Goal: Information Seeking & Learning: Learn about a topic

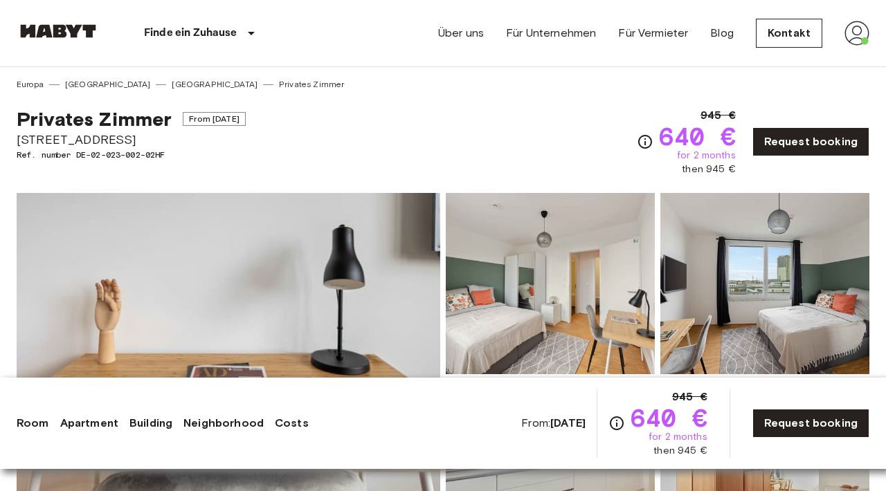
click at [53, 36] on img at bounding box center [58, 31] width 83 height 14
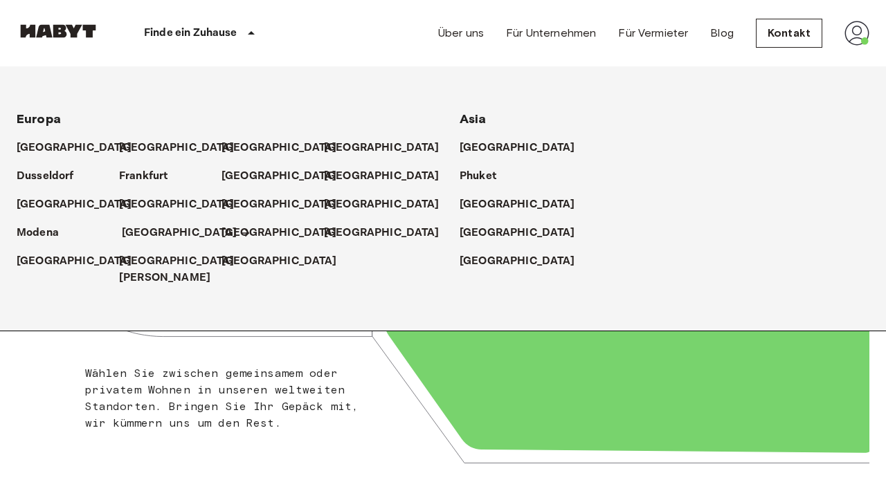
click at [146, 232] on p "[GEOGRAPHIC_DATA]" at bounding box center [180, 233] width 116 height 17
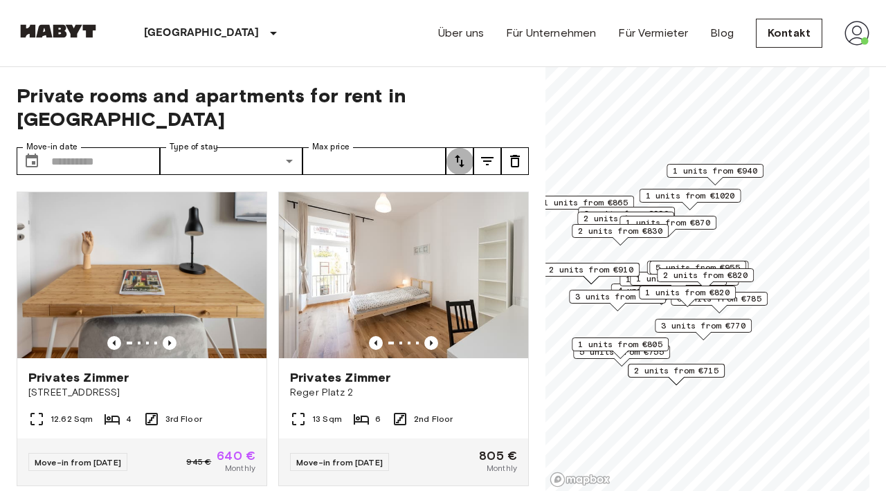
click at [462, 155] on icon "tune" at bounding box center [460, 161] width 10 height 12
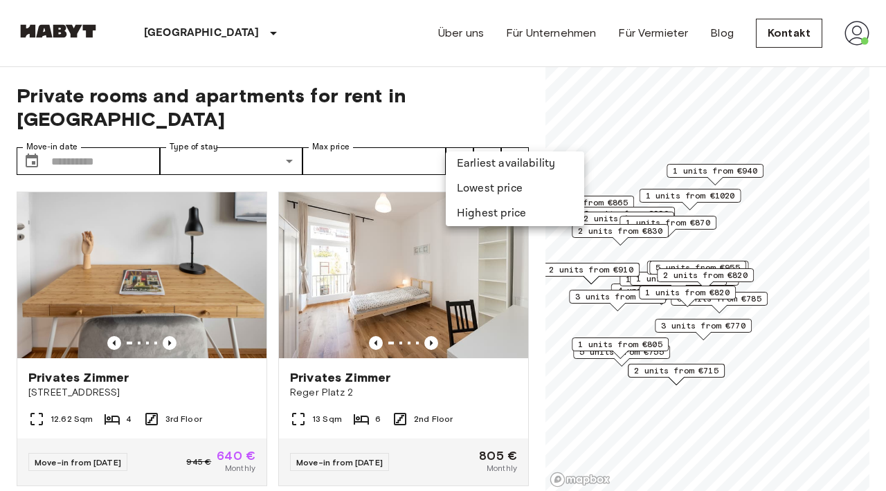
click at [466, 164] on li "Earliest availability" at bounding box center [515, 164] width 138 height 25
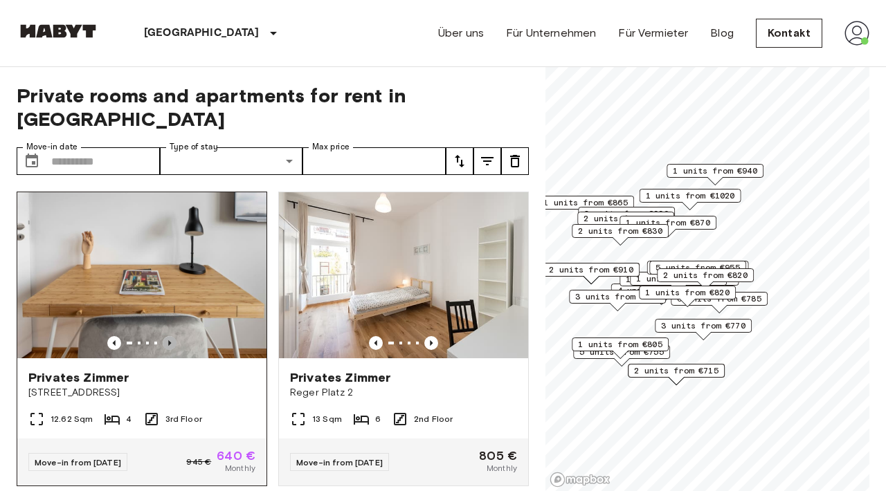
click at [172, 336] on icon "Previous image" at bounding box center [170, 343] width 14 height 14
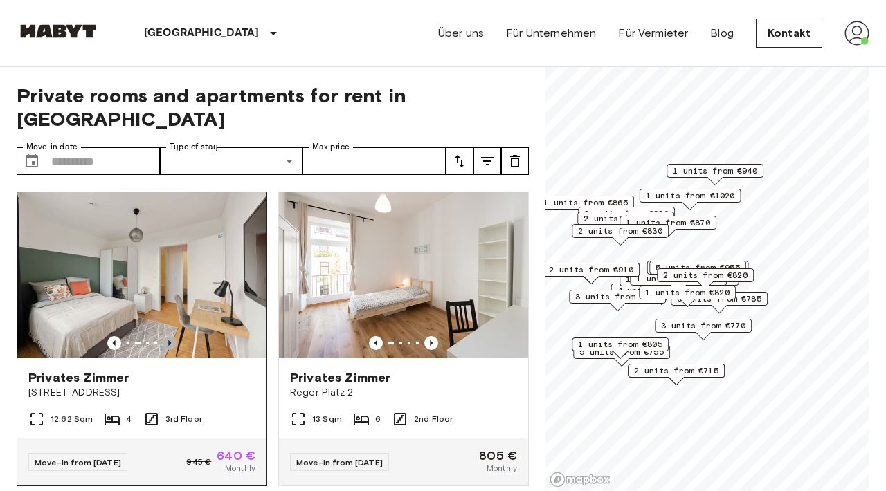
click at [172, 336] on icon "Previous image" at bounding box center [170, 343] width 14 height 14
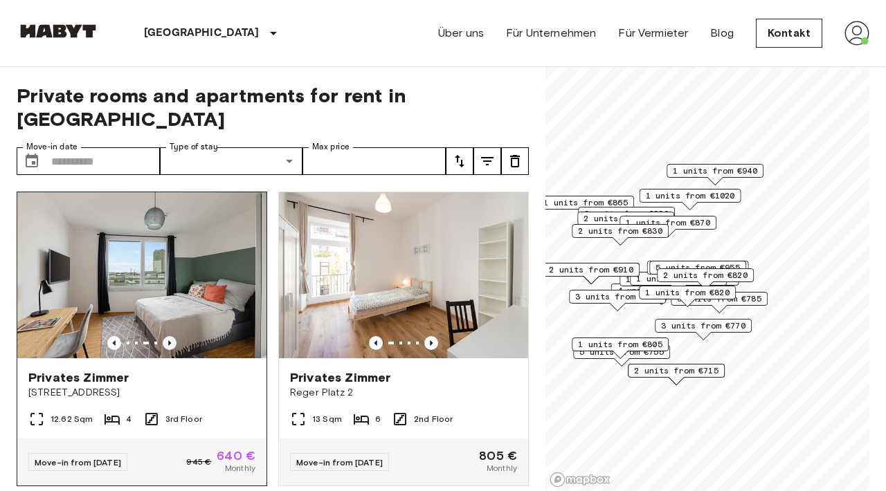
click at [172, 336] on icon "Previous image" at bounding box center [170, 343] width 14 height 14
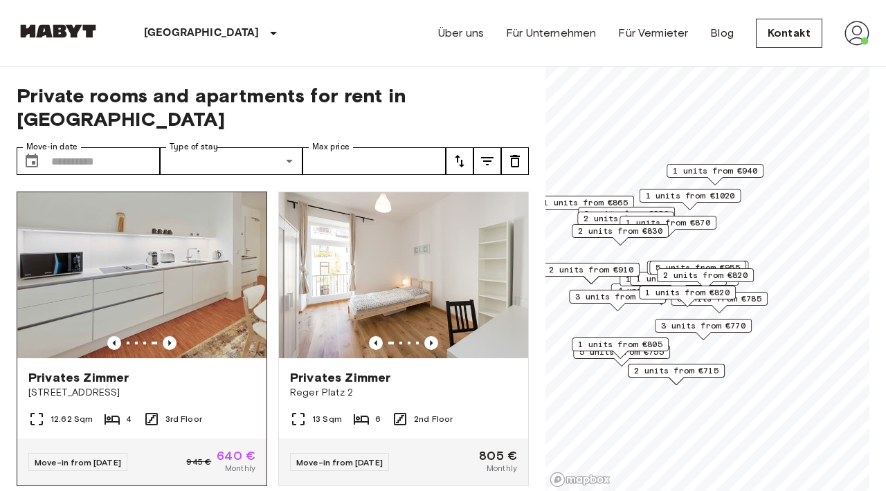
click at [84, 369] on span "Privates Zimmer" at bounding box center [78, 377] width 100 height 17
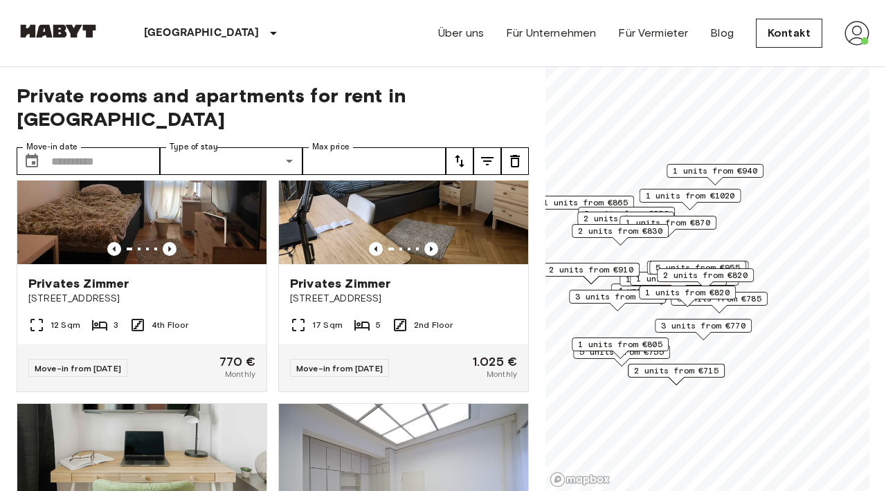
scroll to position [708, 0]
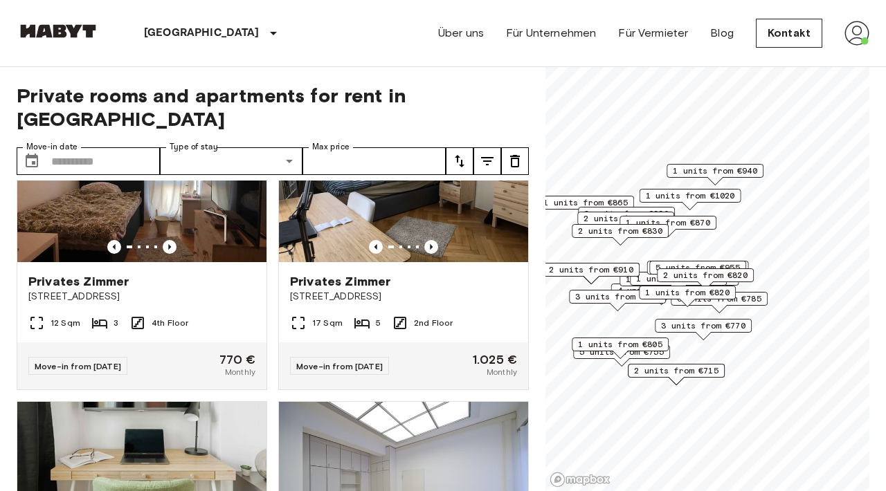
click at [718, 322] on span "3 units from €770" at bounding box center [703, 326] width 84 height 12
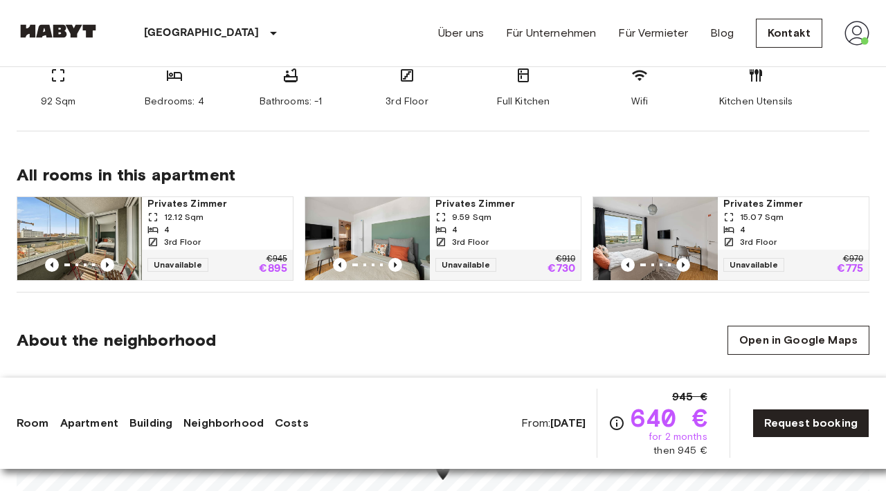
scroll to position [621, 0]
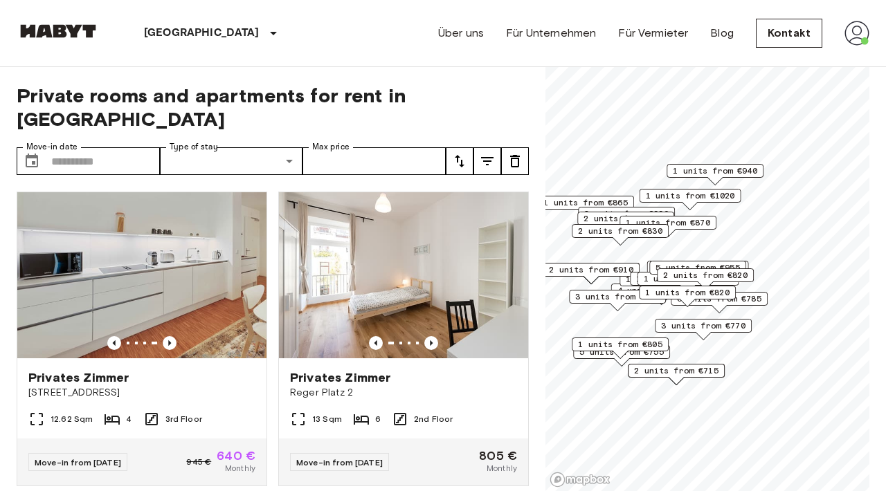
click at [167, 336] on icon "Previous image" at bounding box center [170, 343] width 14 height 14
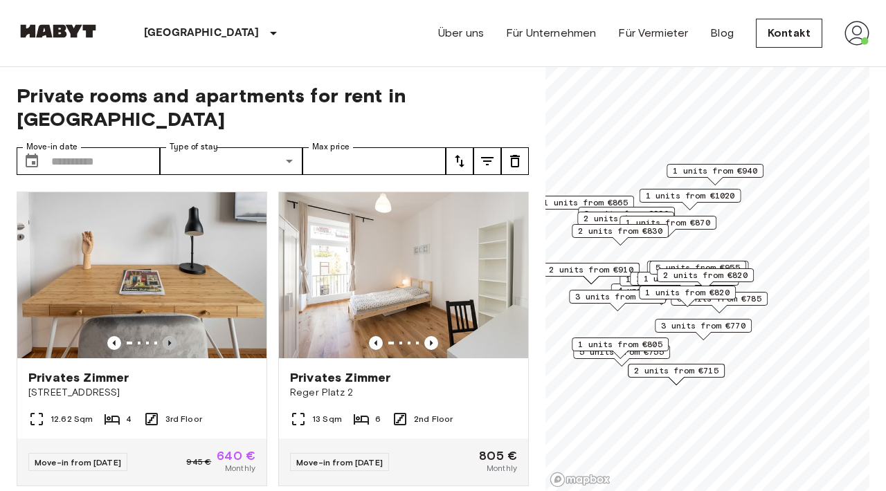
click at [167, 336] on icon "Previous image" at bounding box center [170, 343] width 14 height 14
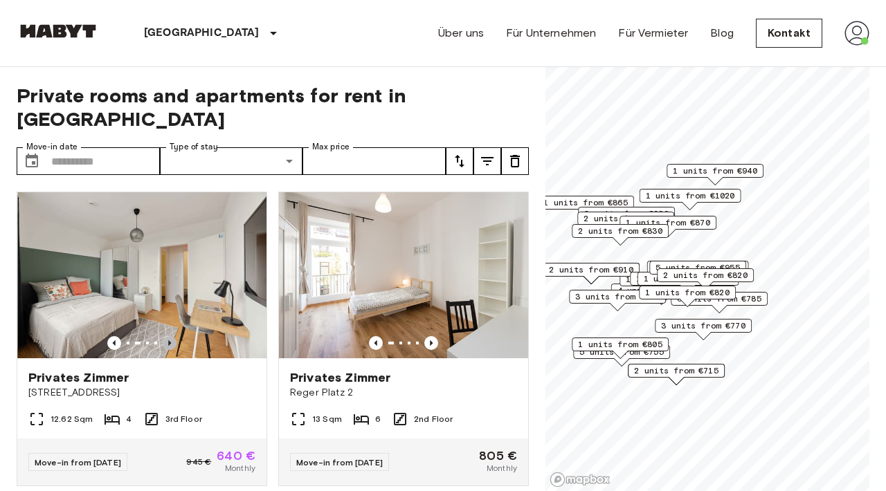
click at [167, 336] on icon "Previous image" at bounding box center [170, 343] width 14 height 14
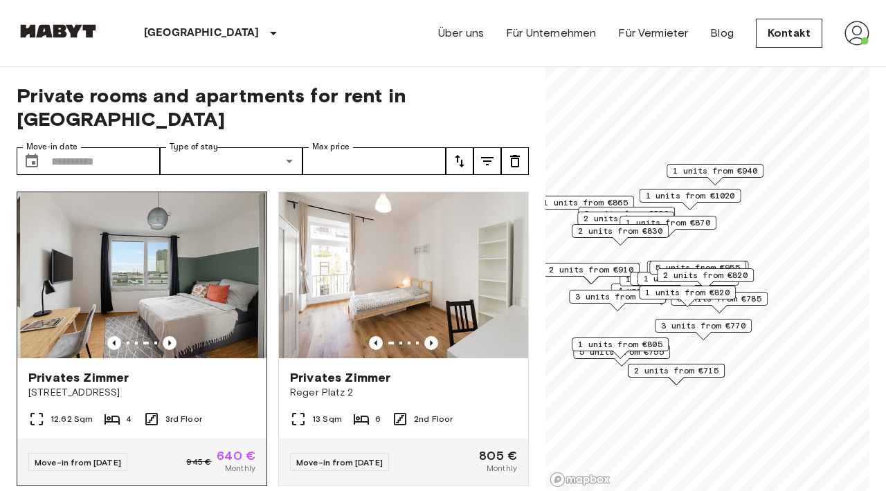
click at [181, 272] on img at bounding box center [144, 275] width 249 height 166
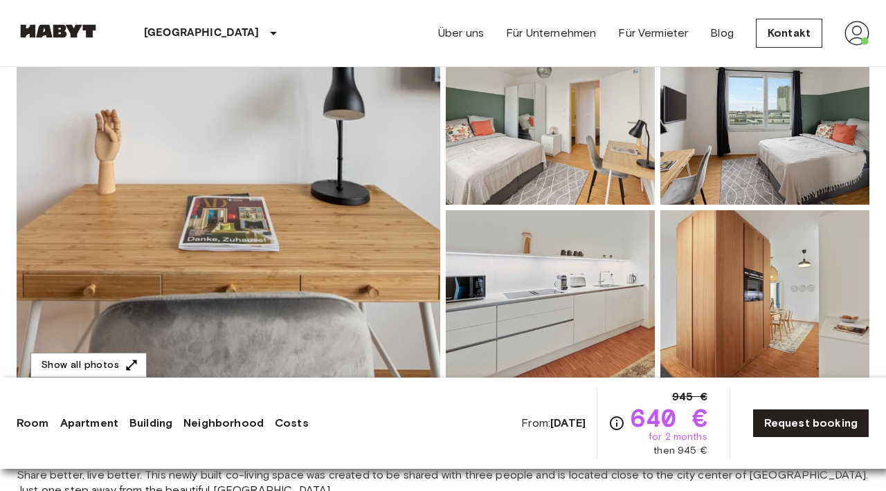
scroll to position [170, 0]
click at [358, 201] on img at bounding box center [228, 207] width 423 height 368
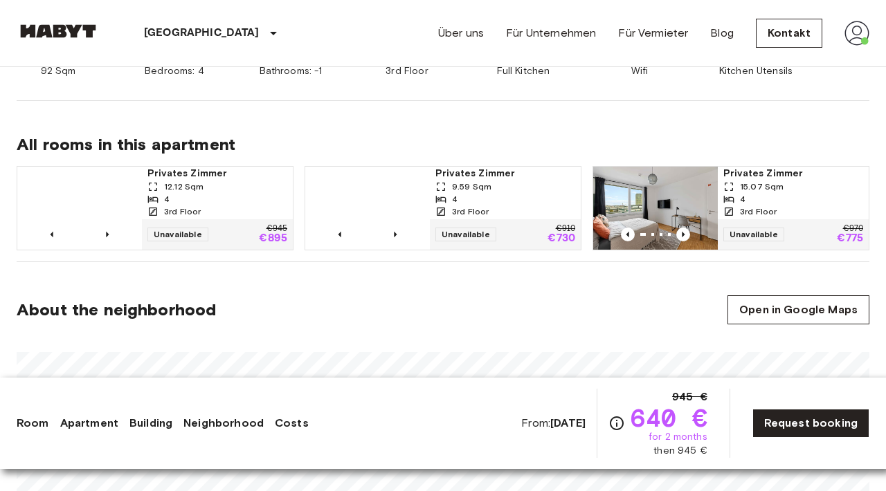
scroll to position [635, 0]
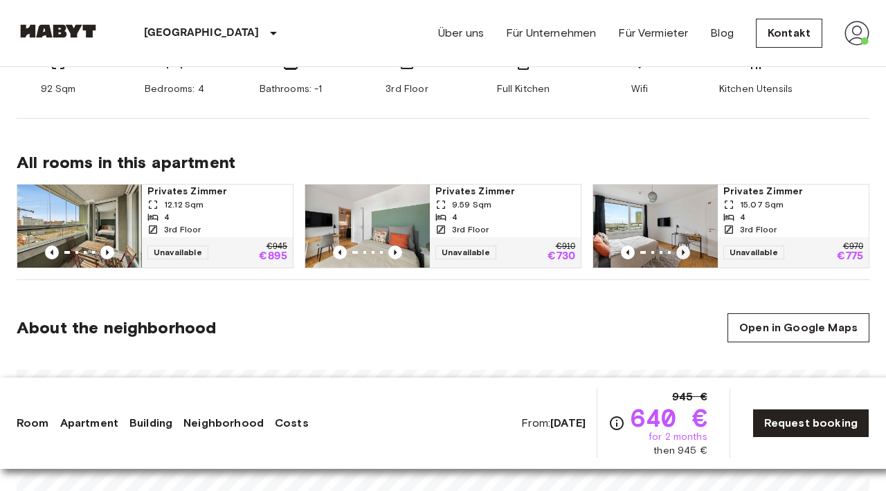
click at [686, 253] on icon "Previous image" at bounding box center [683, 253] width 14 height 14
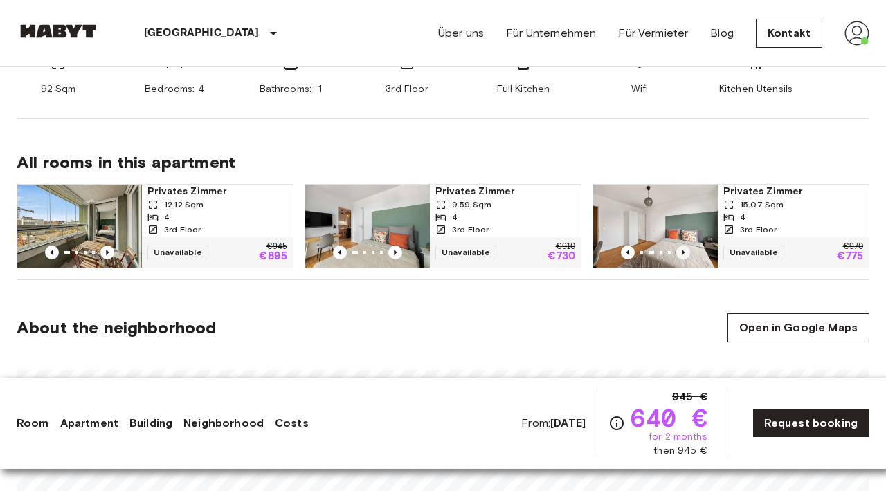
click at [686, 253] on icon "Previous image" at bounding box center [683, 253] width 14 height 14
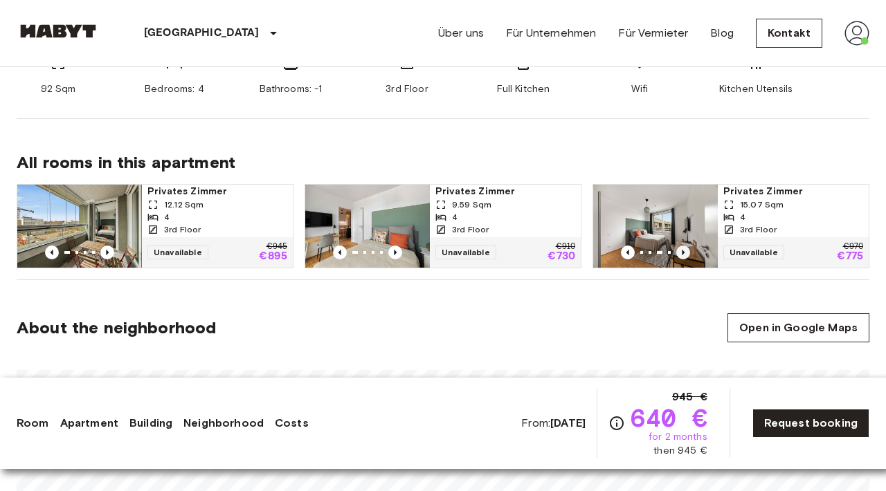
click at [686, 253] on icon "Previous image" at bounding box center [683, 253] width 14 height 14
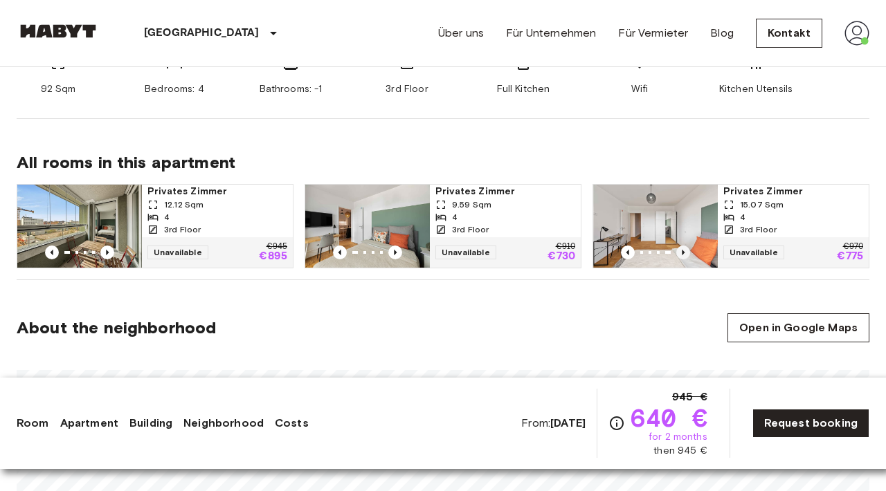
click at [686, 253] on icon "Previous image" at bounding box center [683, 253] width 14 height 14
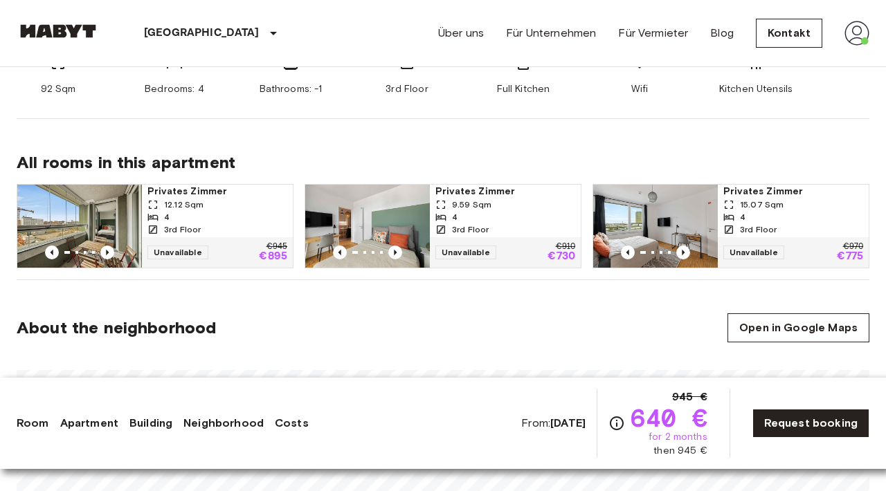
click at [759, 191] on span "Privates Zimmer" at bounding box center [793, 192] width 140 height 14
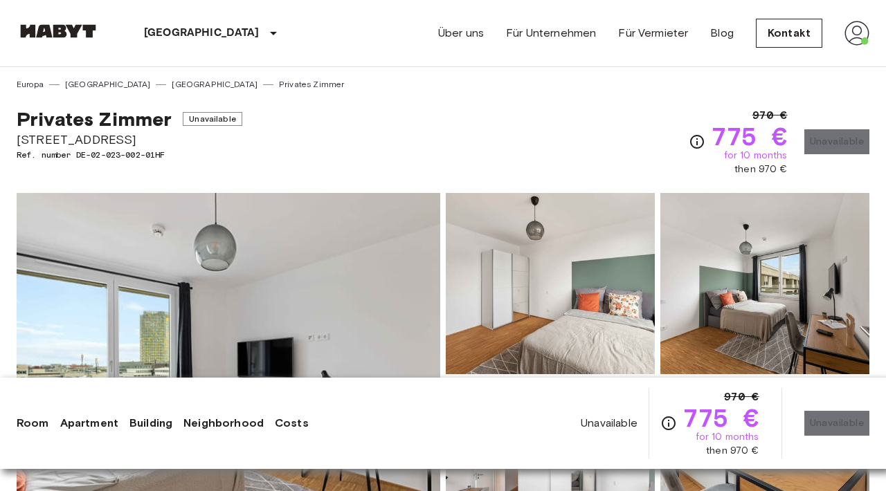
scroll to position [1, 0]
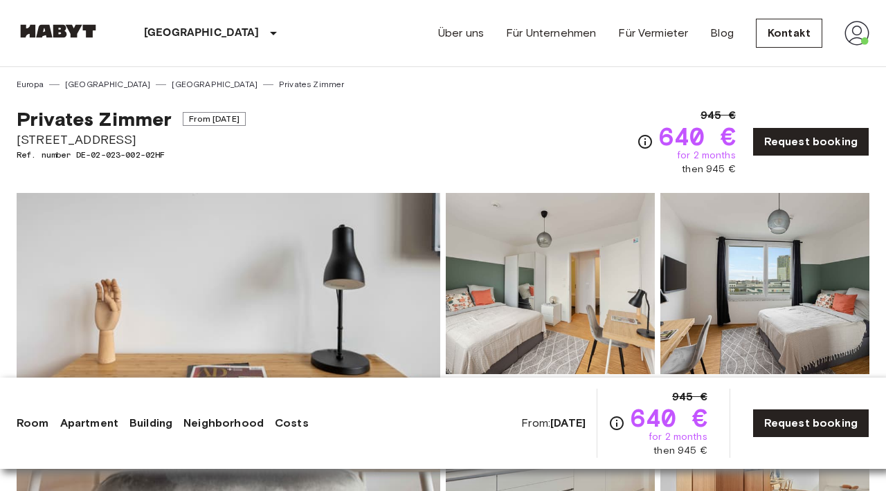
click at [339, 309] on img at bounding box center [228, 377] width 423 height 368
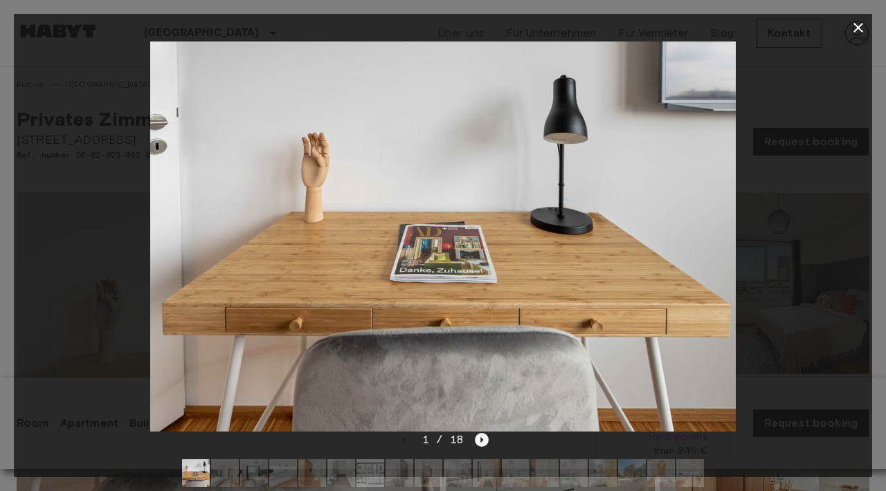
click at [479, 444] on icon "Next image" at bounding box center [482, 440] width 14 height 14
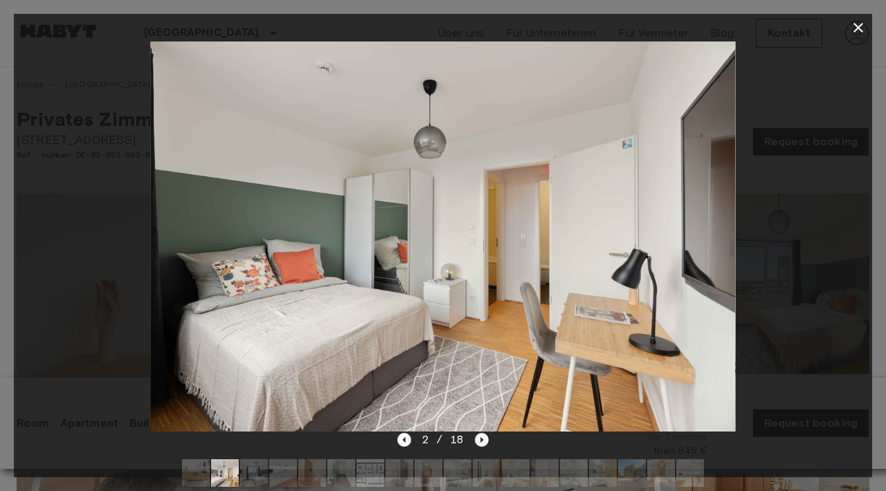
click at [479, 442] on icon "Next image" at bounding box center [482, 440] width 14 height 14
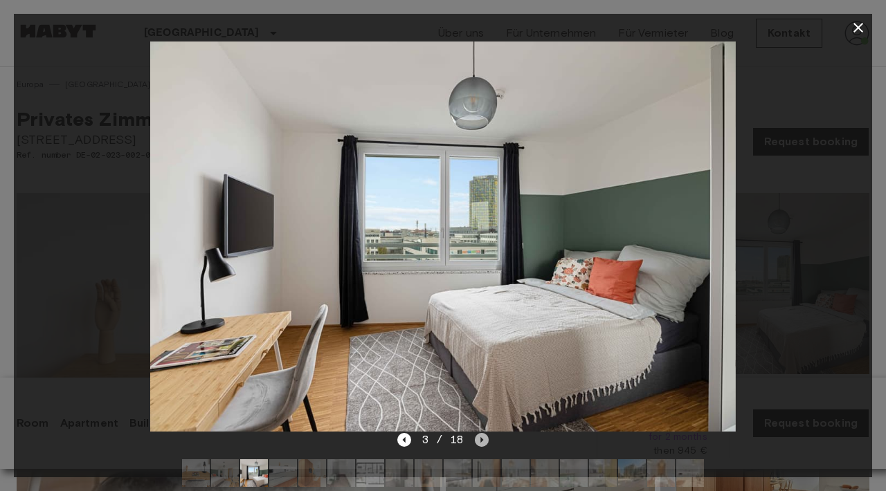
click at [479, 442] on icon "Next image" at bounding box center [482, 440] width 14 height 14
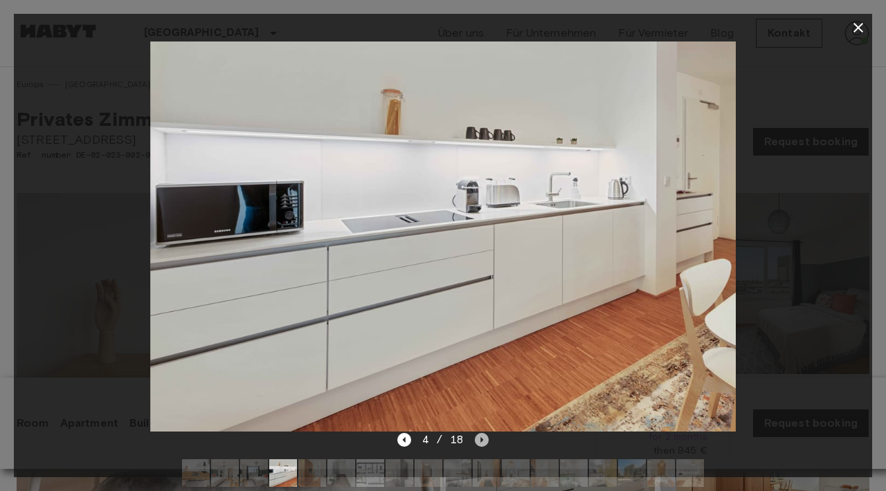
click at [479, 442] on icon "Next image" at bounding box center [482, 440] width 14 height 14
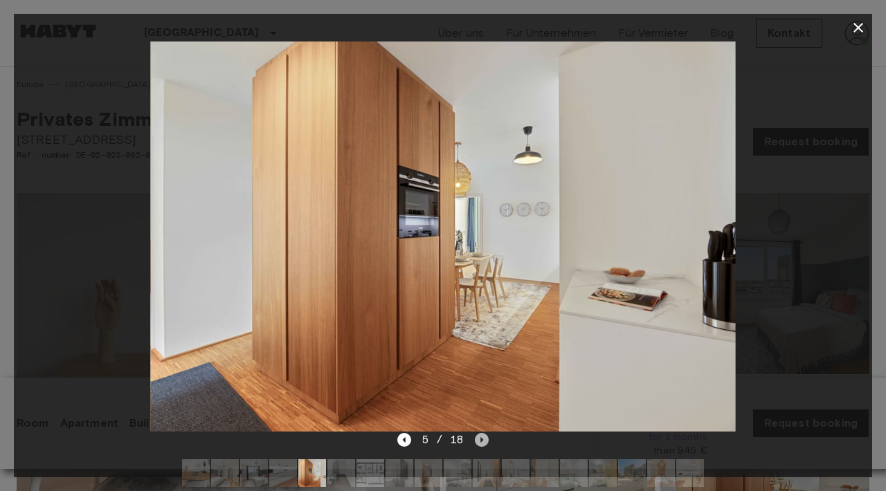
click at [479, 442] on icon "Next image" at bounding box center [482, 440] width 14 height 14
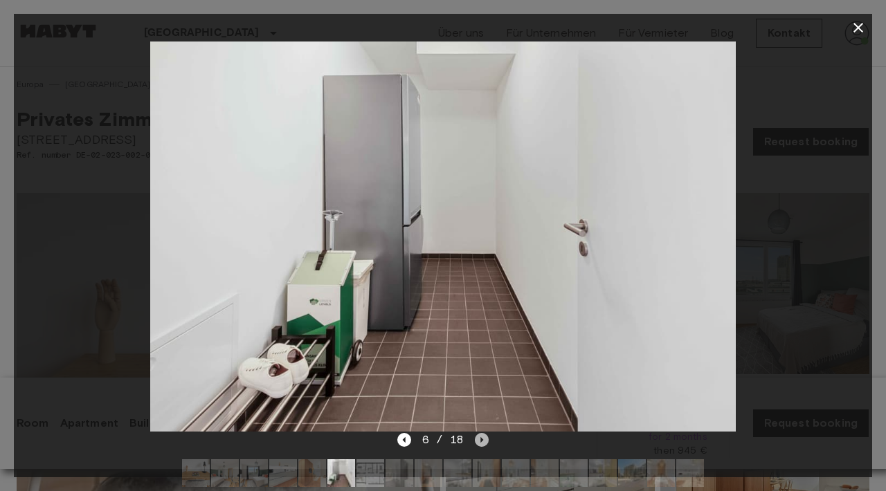
click at [479, 442] on icon "Next image" at bounding box center [482, 440] width 14 height 14
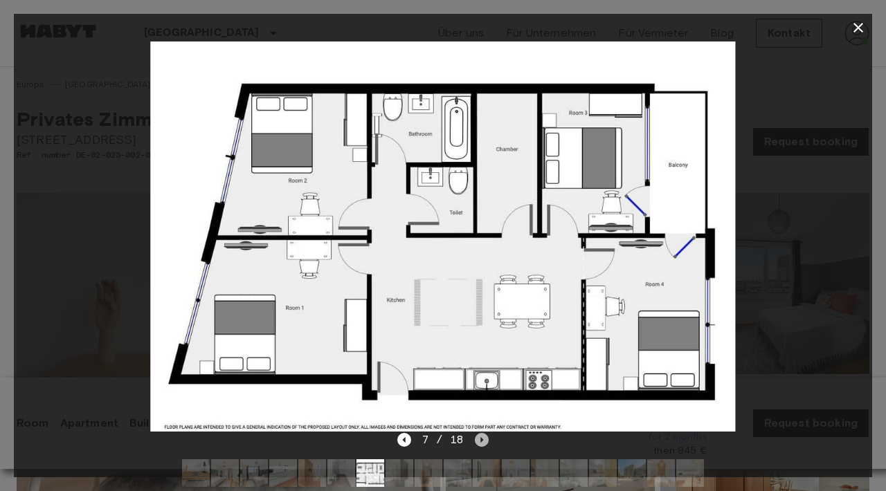
click at [479, 440] on icon "Next image" at bounding box center [482, 440] width 14 height 14
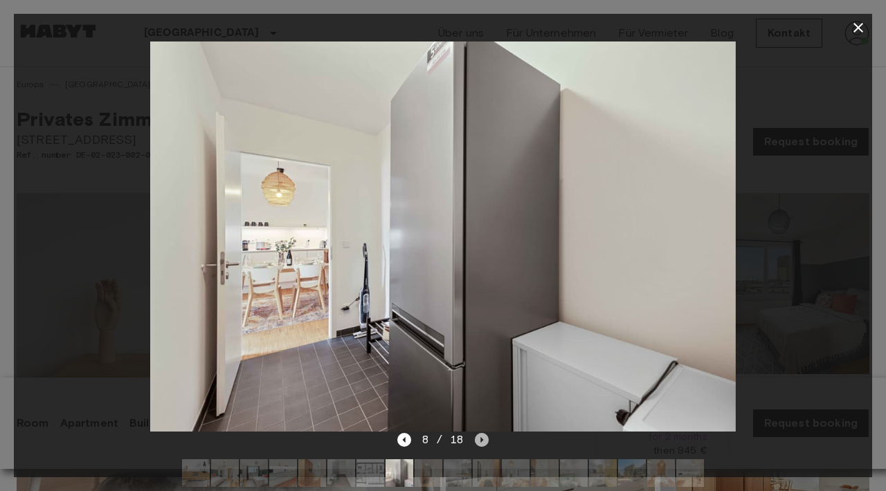
click at [479, 440] on icon "Next image" at bounding box center [482, 440] width 14 height 14
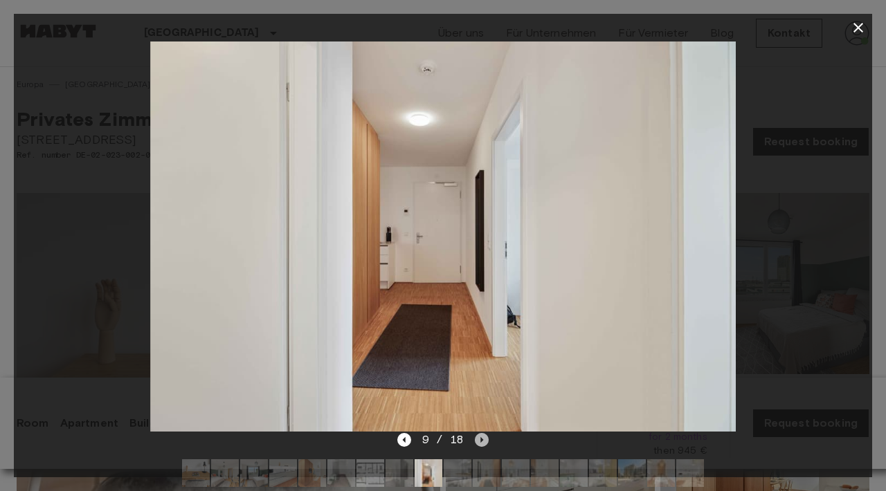
click at [479, 440] on icon "Next image" at bounding box center [482, 440] width 14 height 14
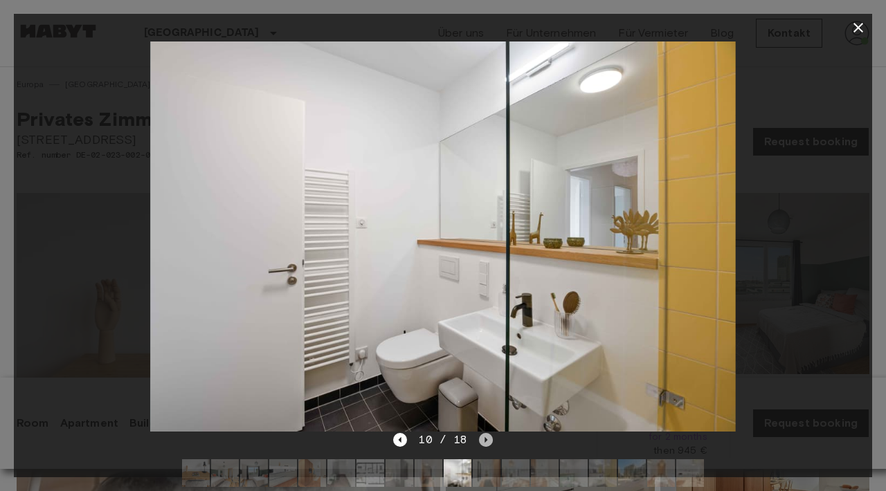
click at [479, 440] on icon "Next image" at bounding box center [486, 440] width 14 height 14
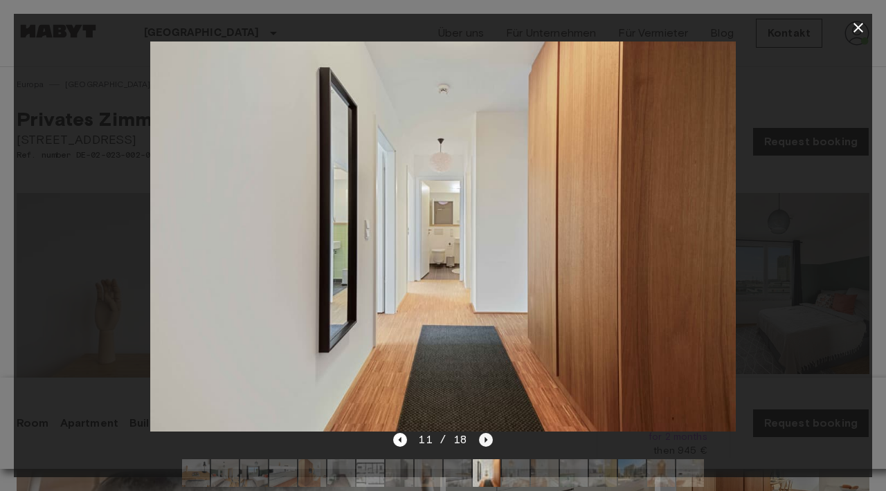
click at [482, 437] on icon "Next image" at bounding box center [486, 440] width 14 height 14
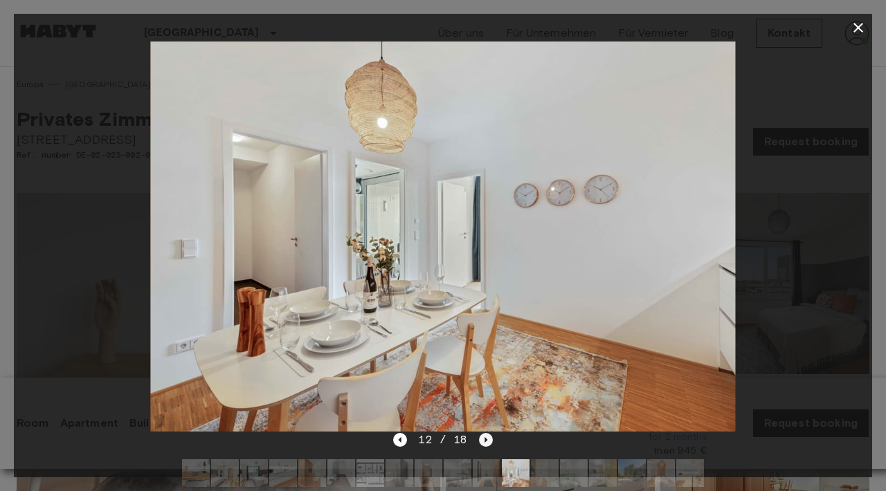
click at [482, 437] on icon "Next image" at bounding box center [486, 440] width 14 height 14
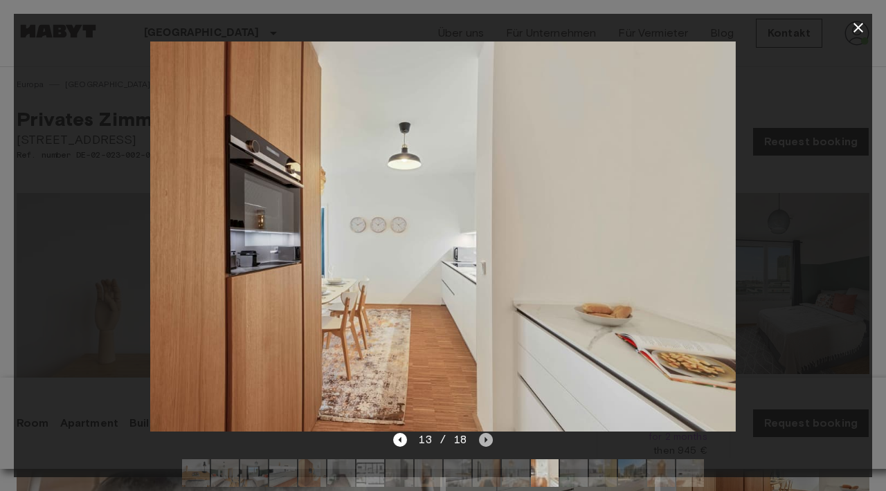
click at [482, 437] on icon "Next image" at bounding box center [486, 440] width 14 height 14
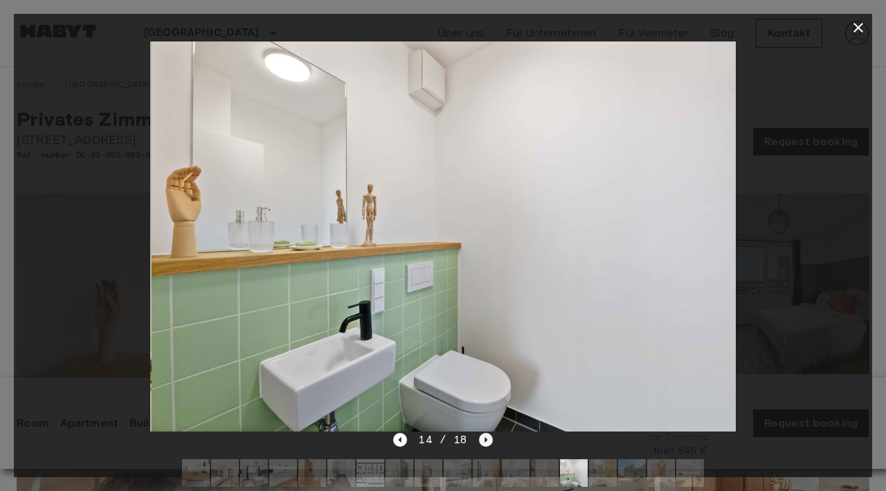
click at [482, 437] on icon "Next image" at bounding box center [486, 440] width 14 height 14
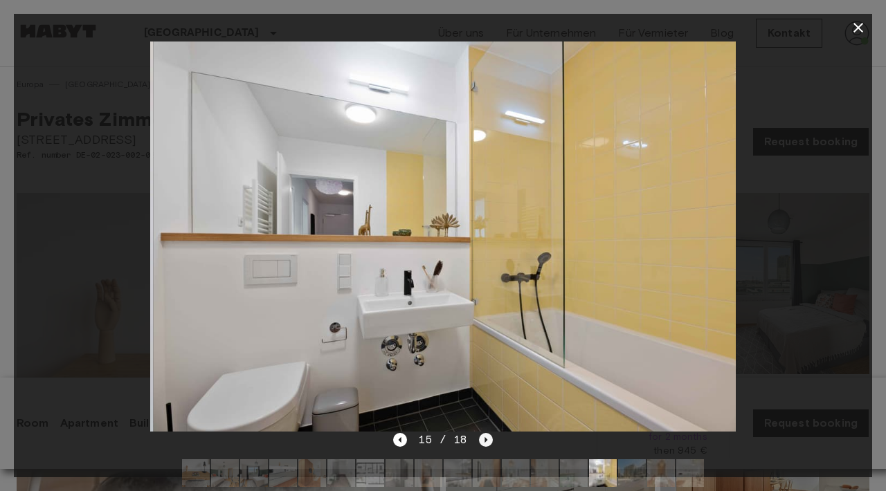
click at [482, 437] on icon "Next image" at bounding box center [486, 440] width 14 height 14
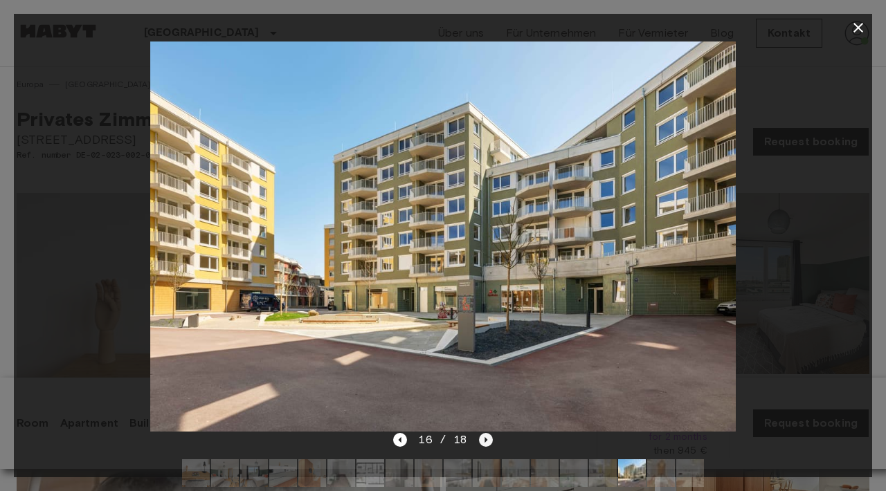
click at [482, 437] on icon "Next image" at bounding box center [486, 440] width 14 height 14
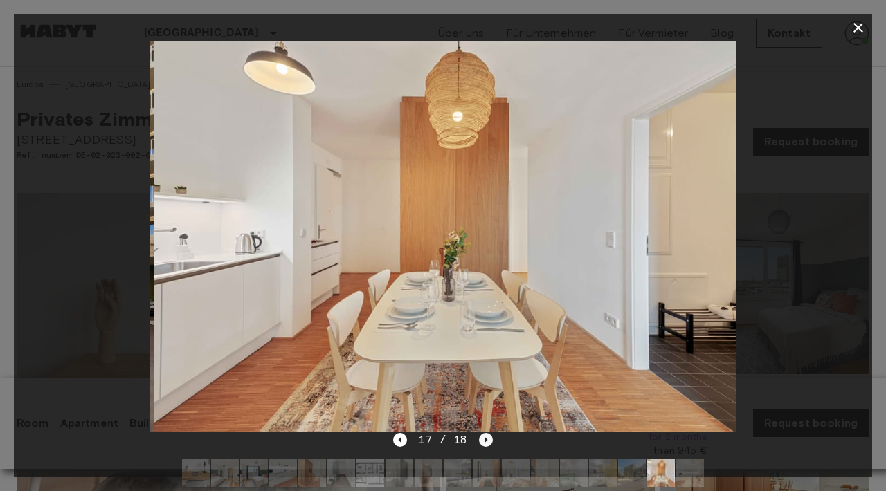
click at [482, 437] on icon "Next image" at bounding box center [486, 440] width 14 height 14
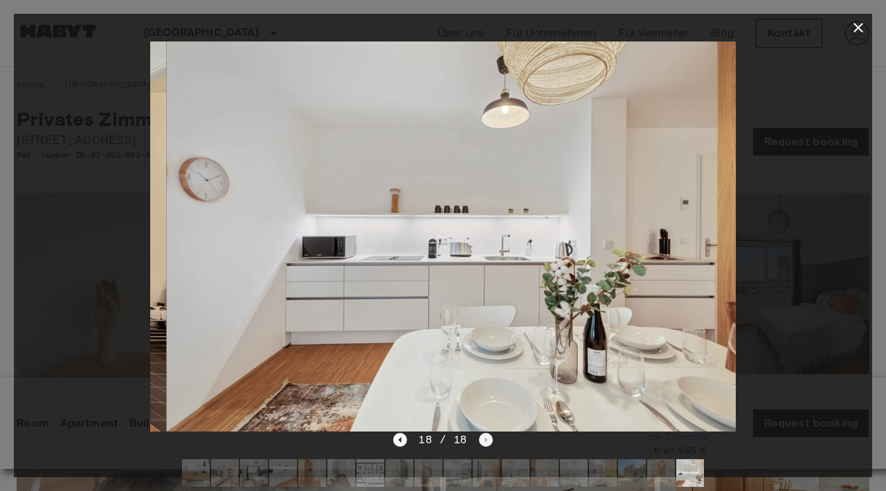
click at [482, 437] on div "18 / 18" at bounding box center [442, 440] width 99 height 17
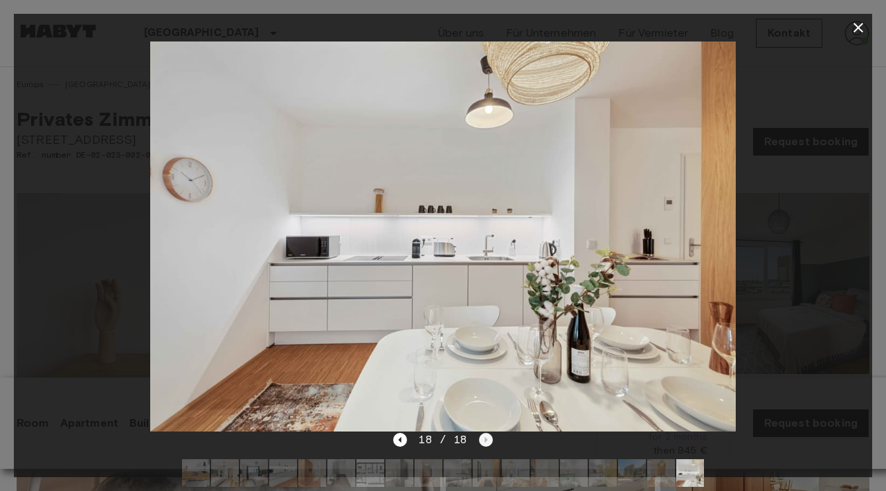
click at [482, 437] on div "18 / 18" at bounding box center [442, 440] width 99 height 17
click at [861, 28] on icon "button" at bounding box center [858, 27] width 17 height 17
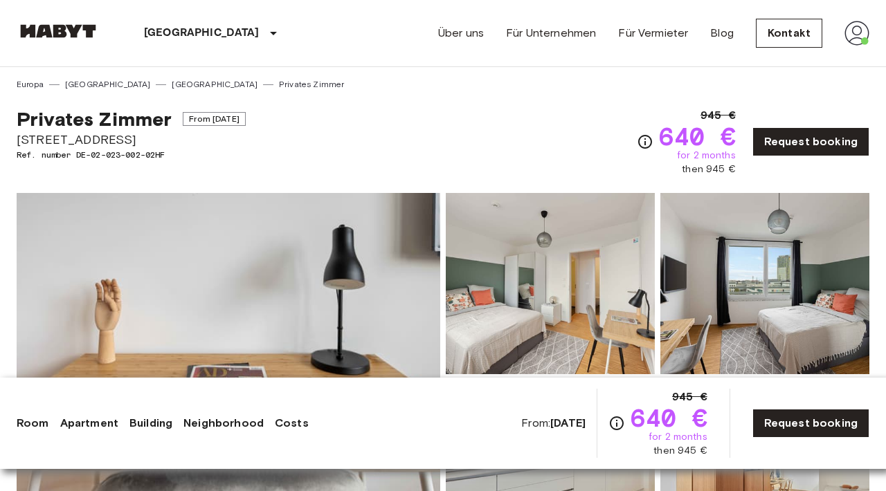
drag, startPoint x: 17, startPoint y: 136, endPoint x: 136, endPoint y: 139, distance: 119.0
click at [136, 139] on span "Tübinger Straße 3e" at bounding box center [131, 140] width 229 height 18
copy span "Tübinger Straße 3e"
